Goal: Information Seeking & Learning: Understand process/instructions

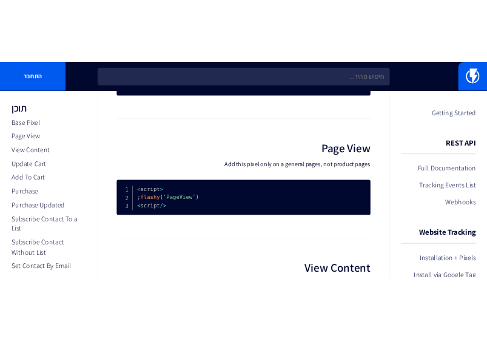
scroll to position [303, 0]
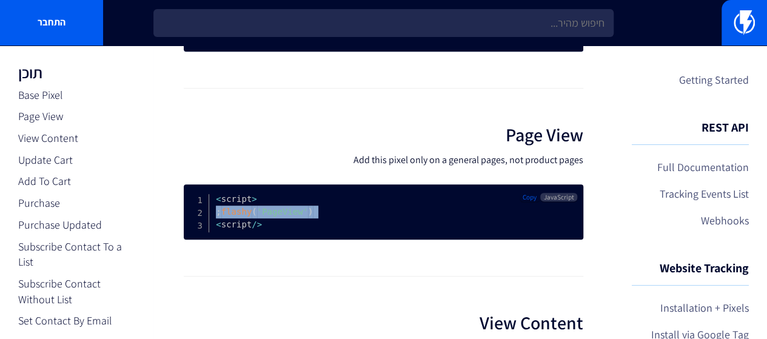
drag, startPoint x: 311, startPoint y: 220, endPoint x: 197, endPoint y: 220, distance: 114.1
click at [197, 220] on pre "< script > flashy ( 'PageView' ) ; < / script >" at bounding box center [384, 211] width 400 height 55
drag, startPoint x: 212, startPoint y: 207, endPoint x: 249, endPoint y: 244, distance: 52.3
click at [249, 240] on pre "< script > flashy ( 'PageView' ) ; < / script >" at bounding box center [384, 211] width 400 height 55
click at [246, 240] on pre "< script > flashy ( 'PageView' ) ; < / script >" at bounding box center [384, 211] width 400 height 55
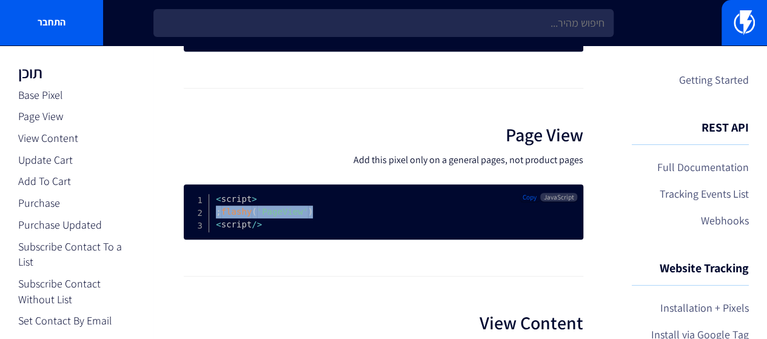
drag, startPoint x: 302, startPoint y: 223, endPoint x: 198, endPoint y: 223, distance: 104.4
click at [198, 223] on pre "< script > flashy ( 'PageView' ) ; < / script >" at bounding box center [384, 211] width 400 height 55
copy code "flashy ( 'PageView' ) ;"
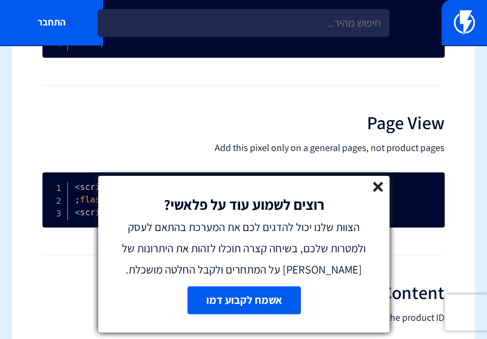
click at [376, 189] on line at bounding box center [378, 187] width 8 height 8
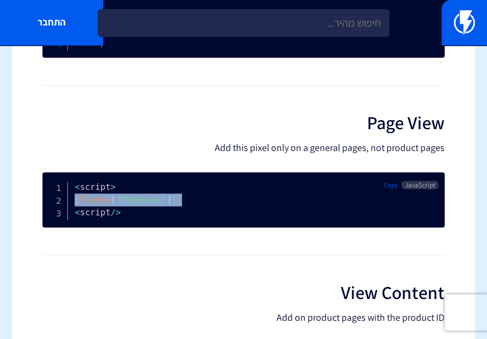
drag, startPoint x: 112, startPoint y: 208, endPoint x: 45, endPoint y: 212, distance: 67.4
click at [45, 212] on pre "< script > flashy ( 'PageView' ) ; < / script >" at bounding box center [243, 199] width 402 height 55
drag, startPoint x: 102, startPoint y: 201, endPoint x: 84, endPoint y: 206, distance: 18.8
click at [84, 204] on span "flashy" at bounding box center [95, 200] width 31 height 10
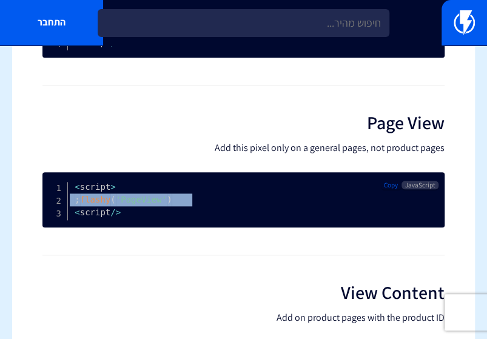
click at [84, 204] on span "flashy" at bounding box center [95, 200] width 31 height 10
copy code "flashy ( 'PageView' ) ;"
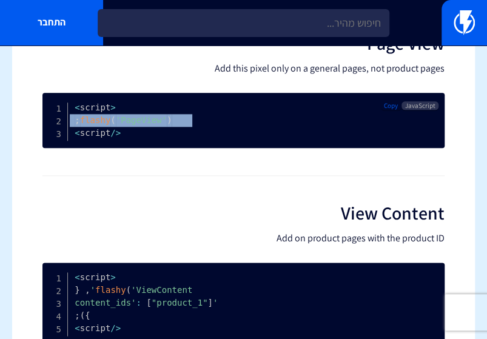
scroll to position [364, 0]
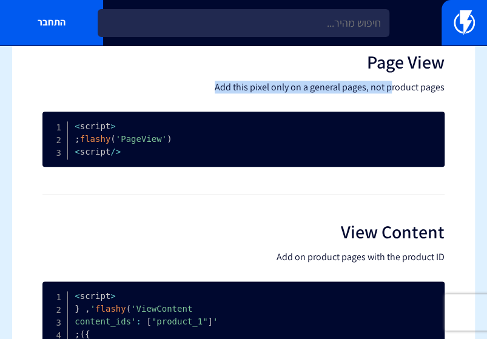
drag, startPoint x: 218, startPoint y: 101, endPoint x: 391, endPoint y: 100, distance: 172.9
click at [391, 93] on p "Add this pixel only on a general pages, not product pages" at bounding box center [243, 87] width 402 height 12
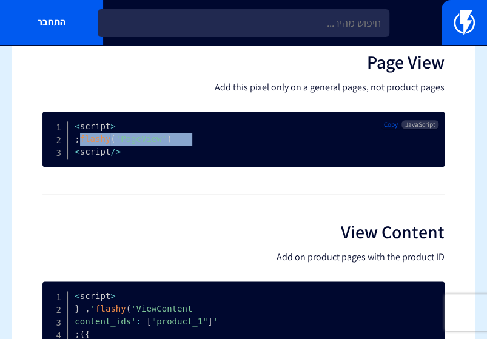
drag, startPoint x: 78, startPoint y: 149, endPoint x: 182, endPoint y: 148, distance: 103.8
click at [182, 148] on pre "< script > flashy ( 'PageView' ) ; < / script >" at bounding box center [243, 139] width 402 height 55
click at [79, 144] on span ";" at bounding box center [77, 139] width 5 height 10
click at [94, 155] on pre "< script > flashy ( 'PageView' ) ; < / script >" at bounding box center [243, 139] width 402 height 55
click at [95, 144] on span "flashy" at bounding box center [95, 139] width 31 height 10
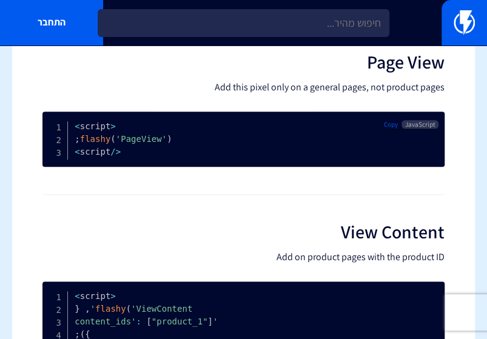
click at [96, 144] on span "flashy" at bounding box center [95, 139] width 31 height 10
drag, startPoint x: 76, startPoint y: 150, endPoint x: 143, endPoint y: 151, distance: 66.7
click at [143, 151] on code "< script > flashy ( 'PageView' ) ; < / script >" at bounding box center [134, 138] width 118 height 35
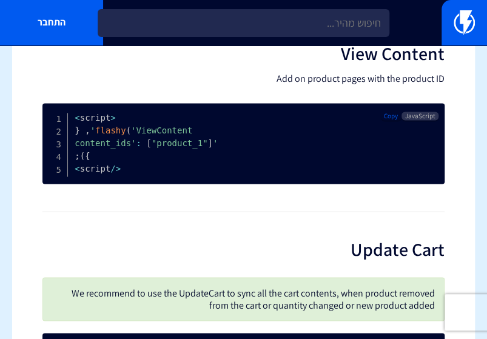
scroll to position [546, 0]
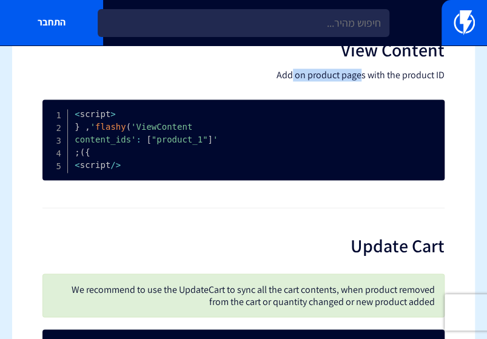
drag, startPoint x: 294, startPoint y: 83, endPoint x: 363, endPoint y: 83, distance: 69.2
click at [363, 81] on p "Add on product pages with the product ID" at bounding box center [243, 75] width 402 height 12
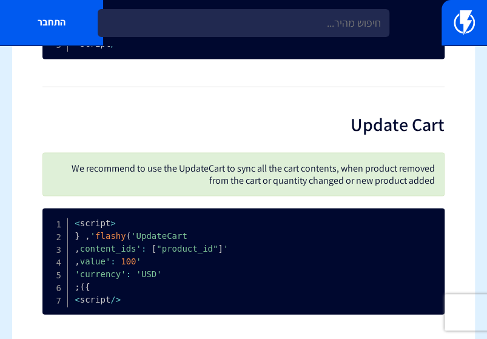
scroll to position [728, 0]
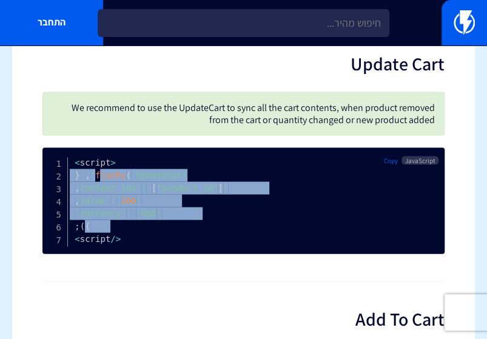
drag, startPoint x: 98, startPoint y: 180, endPoint x: 85, endPoint y: 240, distance: 60.9
click at [85, 240] on pre "< script > flashy ( 'UpdateCart' , { 'content_ids' : [ "product_id" ] , 'value'…" at bounding box center [243, 200] width 402 height 106
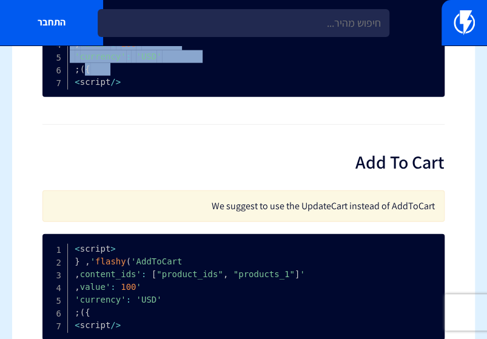
scroll to position [971, 0]
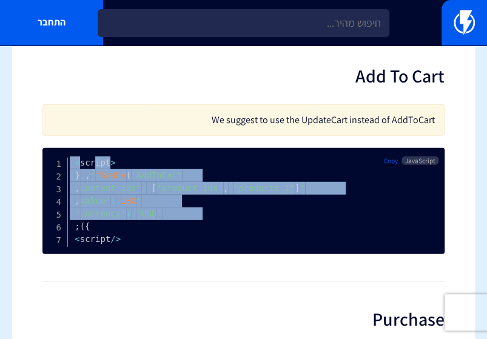
drag, startPoint x: 92, startPoint y: 174, endPoint x: 140, endPoint y: 234, distance: 76.8
click at [140, 234] on pre "< script > flashy ( 'AddToCart' , { 'content_ids' : [ "product_ids" , "products…" at bounding box center [243, 201] width 402 height 106
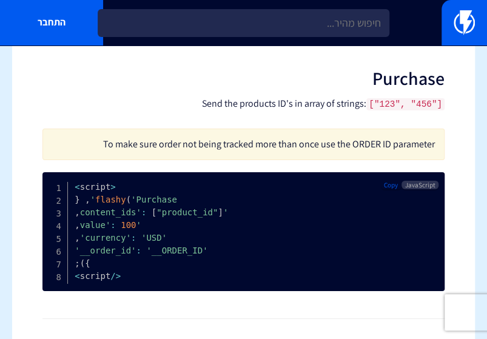
scroll to position [1213, 0]
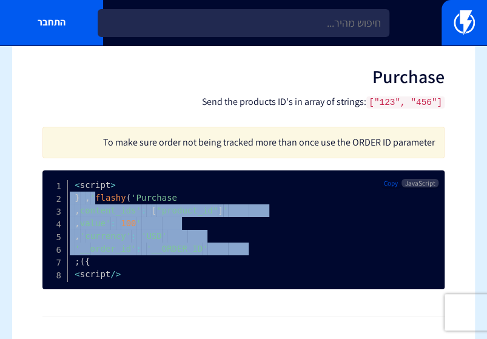
drag, startPoint x: 92, startPoint y: 208, endPoint x: 149, endPoint y: 263, distance: 79.4
click at [143, 267] on pre "< script > flashy ( 'Purchase' , { 'content_ids' : [ "product_id" ] , 'value' :…" at bounding box center [243, 229] width 402 height 119
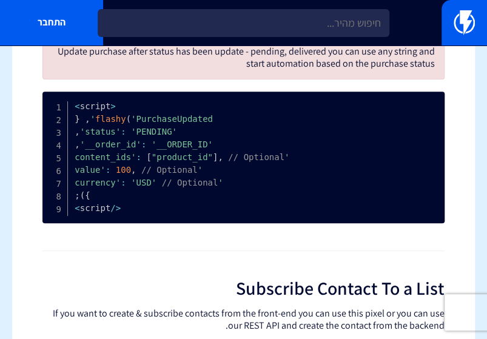
scroll to position [1577, 0]
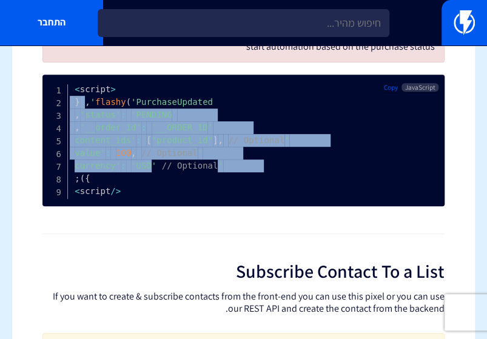
drag, startPoint x: 131, startPoint y: 150, endPoint x: 146, endPoint y: 166, distance: 21.5
click at [146, 166] on pre "< script > flashy ( 'PurchaseUpdated' , { 'status' : 'PENDING' , 'order_id' : '…" at bounding box center [243, 141] width 402 height 132
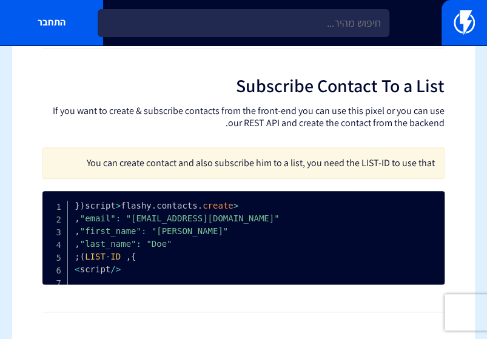
scroll to position [1699, 0]
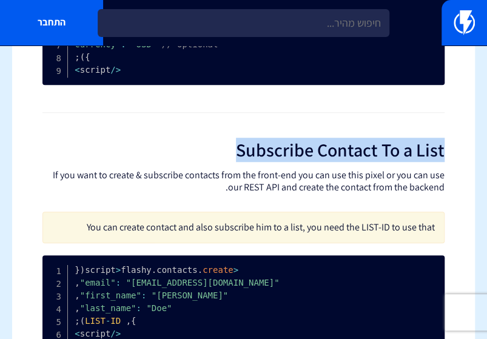
drag, startPoint x: 225, startPoint y: 161, endPoint x: 462, endPoint y: 160, distance: 237.2
click at [462, 160] on div "Installation + Pixels Use our JavaScript API on your website and application to…" at bounding box center [243, 315] width 463 height 3924
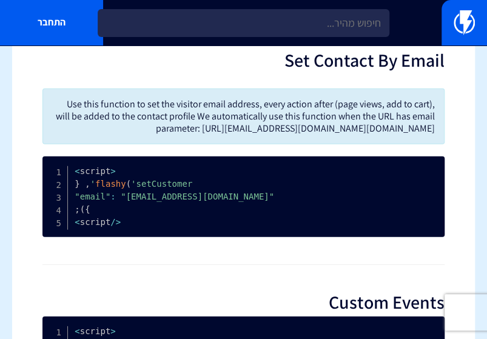
scroll to position [2305, 0]
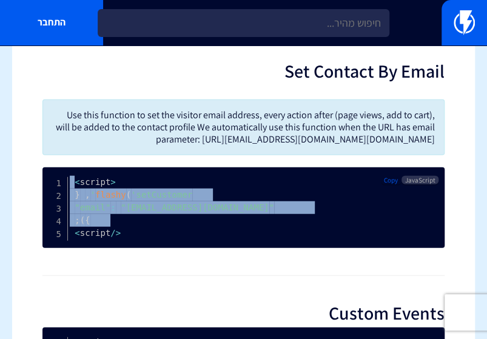
drag, startPoint x: 66, startPoint y: 215, endPoint x: 143, endPoint y: 263, distance: 91.3
click at [143, 248] on pre "< script > flashy ( 'setCustomer' , { "email" : "[EMAIL_ADDRESS][DOMAIN_NAME]" …" at bounding box center [243, 207] width 402 height 81
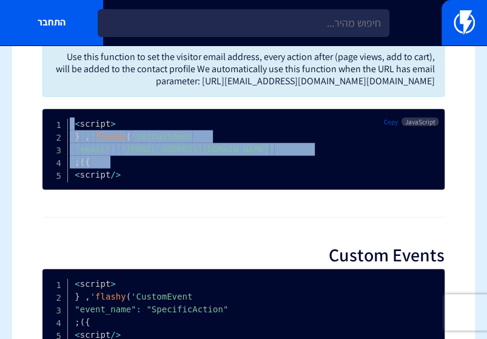
scroll to position [2366, 0]
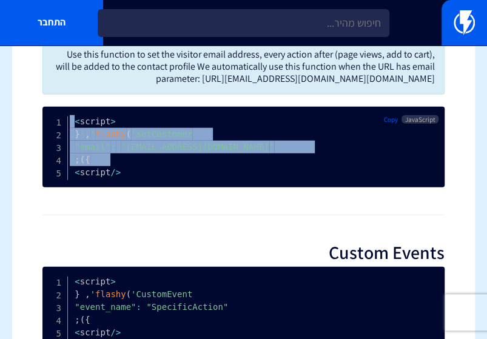
click at [103, 184] on pre "< script > flashy ( 'setCustomer' , { "email" : "[EMAIL_ADDRESS][DOMAIN_NAME]" …" at bounding box center [243, 147] width 402 height 81
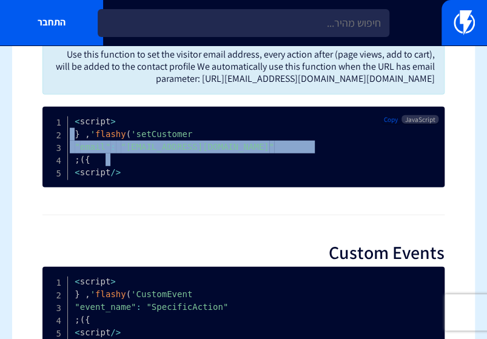
drag, startPoint x: 103, startPoint y: 187, endPoint x: 58, endPoint y: 168, distance: 48.7
click at [58, 168] on pre "< script > flashy ( 'setCustomer' , { "email" : "[EMAIL_ADDRESS][DOMAIN_NAME]" …" at bounding box center [243, 147] width 402 height 81
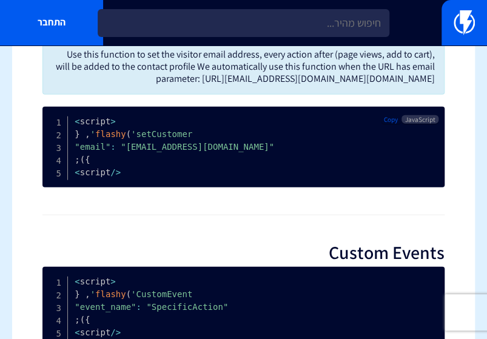
click at [103, 139] on span "flashy" at bounding box center [110, 134] width 31 height 10
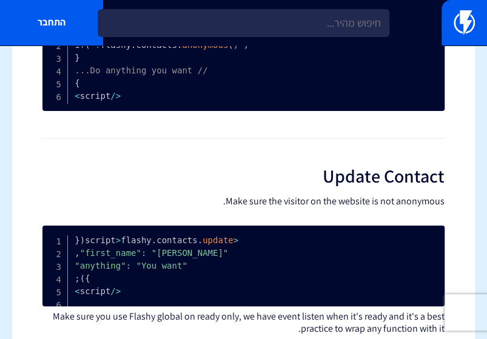
scroll to position [2669, 0]
